Goal: Find specific page/section: Find specific page/section

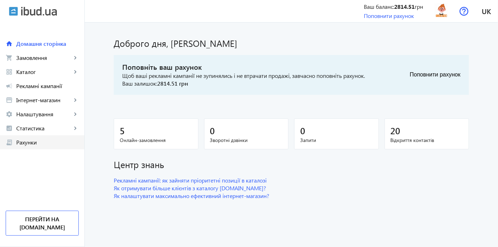
click at [43, 143] on span "Рахунки" at bounding box center [47, 142] width 62 height 7
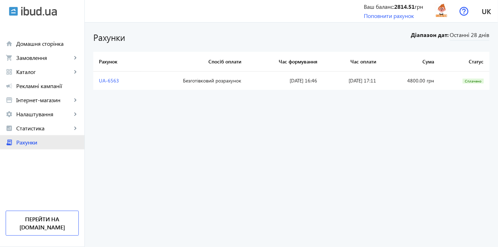
click at [53, 136] on link "receipt_long Рахунки" at bounding box center [42, 143] width 84 height 14
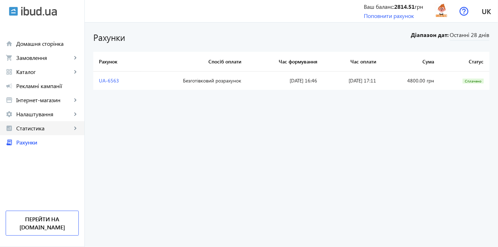
click at [53, 131] on span "Статистика" at bounding box center [43, 128] width 55 height 7
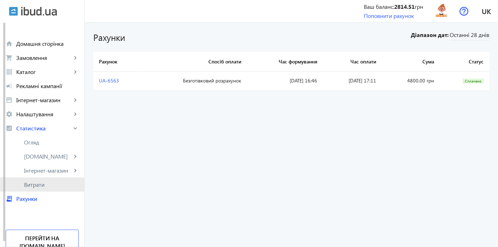
click at [43, 181] on link "Витрати" at bounding box center [42, 185] width 84 height 14
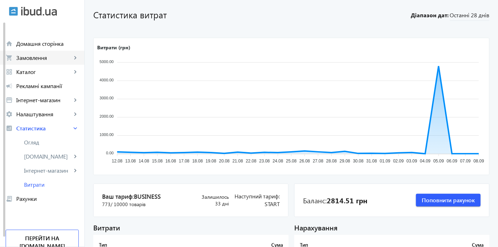
scroll to position [14, 0]
